Goal: Check status: Check status

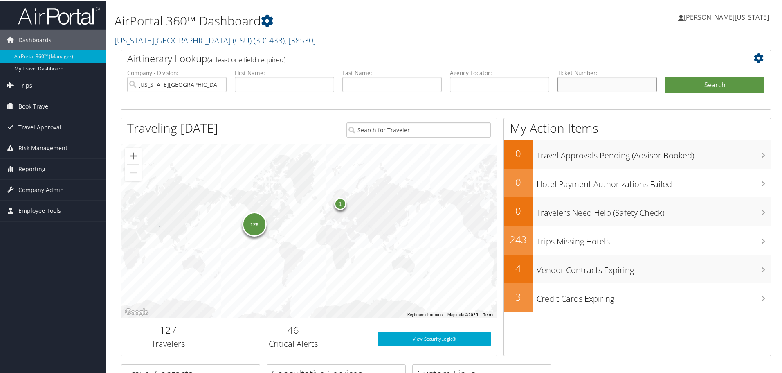
click at [608, 88] on input "text" at bounding box center [606, 83] width 99 height 15
paste input "0277307644545"
type input "0277307644545"
click at [665, 76] on button "Search" at bounding box center [714, 84] width 99 height 16
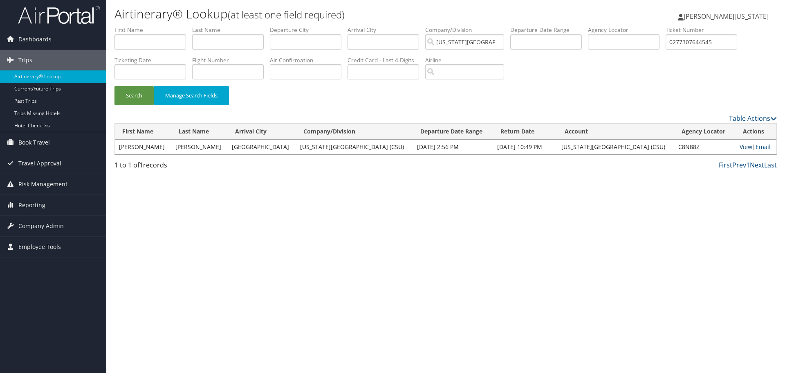
click at [740, 148] on link "View" at bounding box center [746, 147] width 13 height 8
click at [411, 237] on div "Airtinerary® Lookup (at least one field required) Heather Washington Heather Wa…" at bounding box center [445, 186] width 679 height 373
click at [706, 45] on input "0277307644545" at bounding box center [702, 41] width 72 height 15
paste input "067308842410"
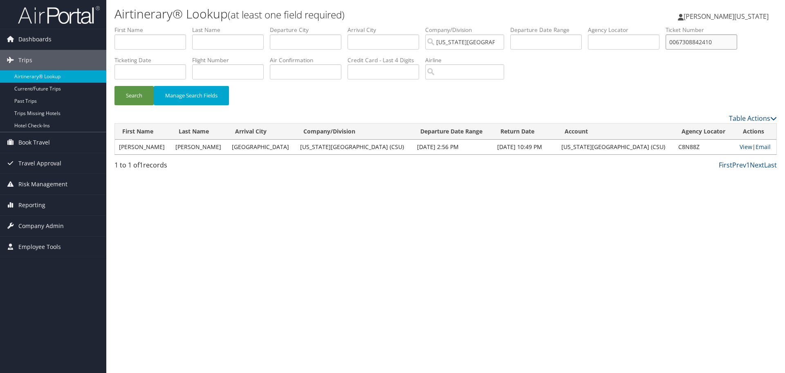
type input "0067308842410"
click at [115, 86] on button "Search" at bounding box center [134, 95] width 39 height 19
click at [743, 146] on link "View" at bounding box center [746, 147] width 13 height 8
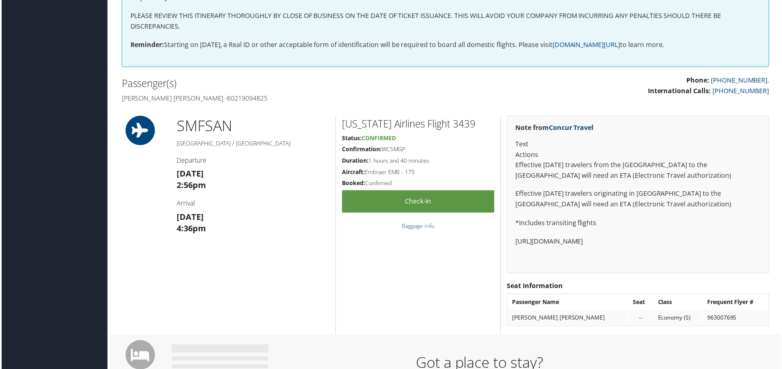
scroll to position [1, 0]
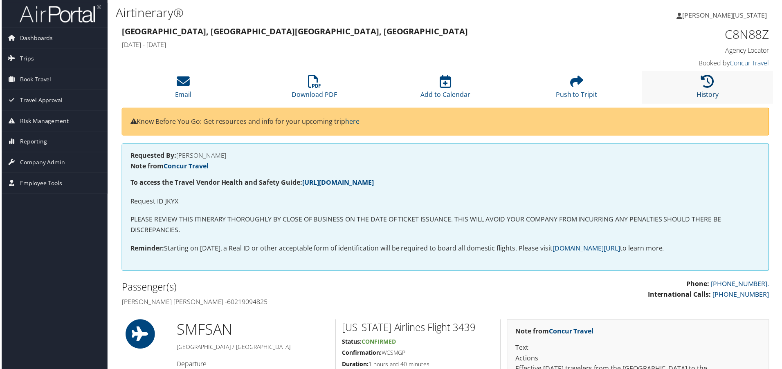
click at [703, 75] on icon at bounding box center [709, 81] width 13 height 13
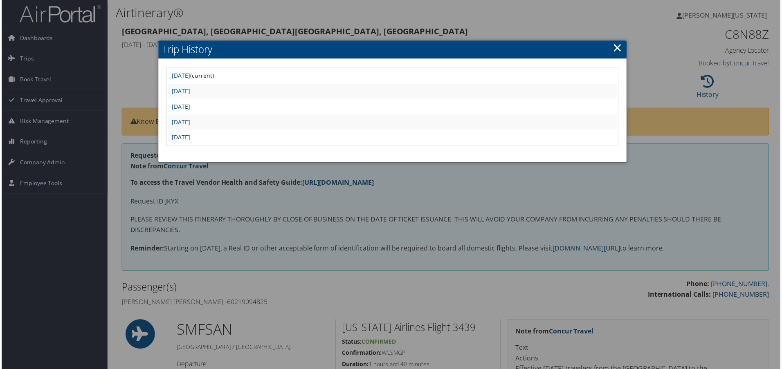
click at [189, 138] on link "Thu May 15 11:45:05 MDT 2025" at bounding box center [180, 138] width 18 height 8
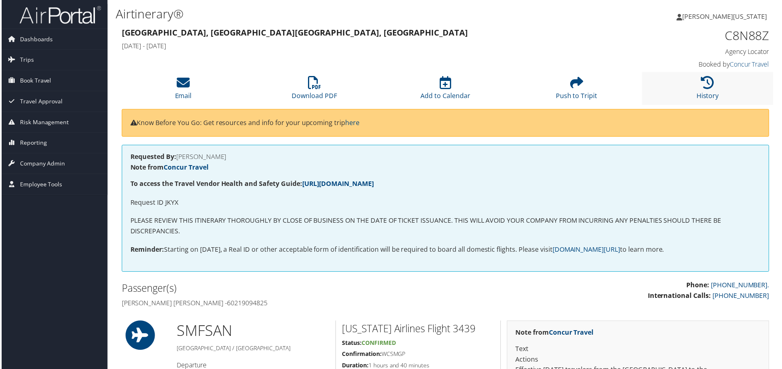
click at [717, 95] on li "History" at bounding box center [709, 88] width 132 height 33
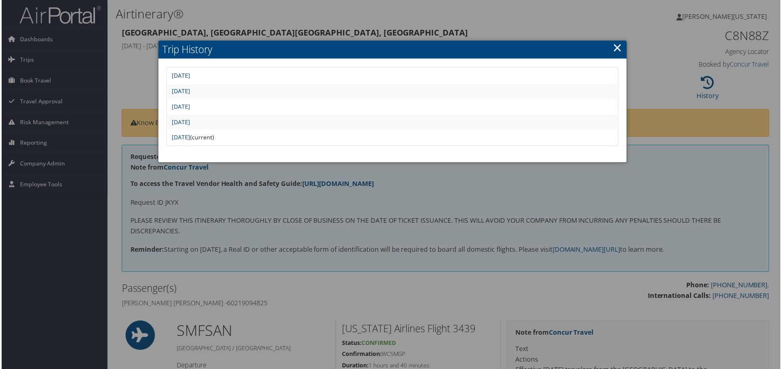
click at [189, 75] on link "[DATE]" at bounding box center [180, 76] width 18 height 8
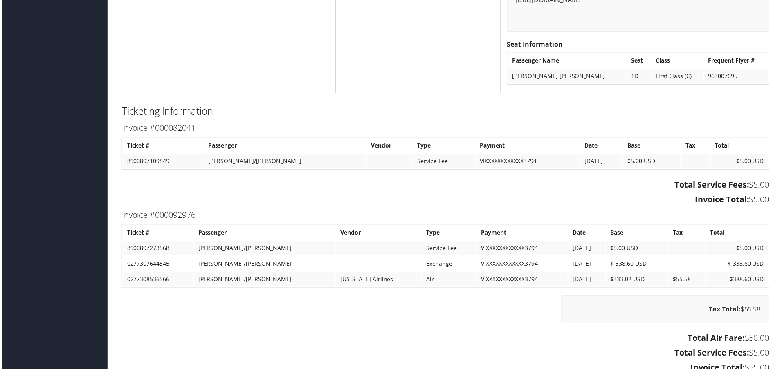
scroll to position [818, 0]
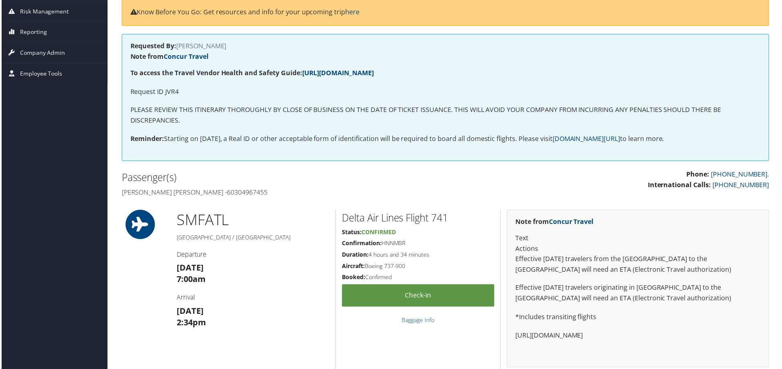
scroll to position [13, 0]
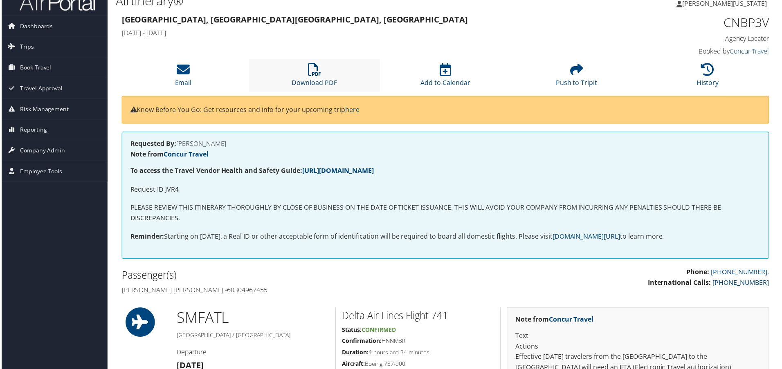
click at [308, 65] on icon at bounding box center [314, 69] width 13 height 13
